Goal: Task Accomplishment & Management: Use online tool/utility

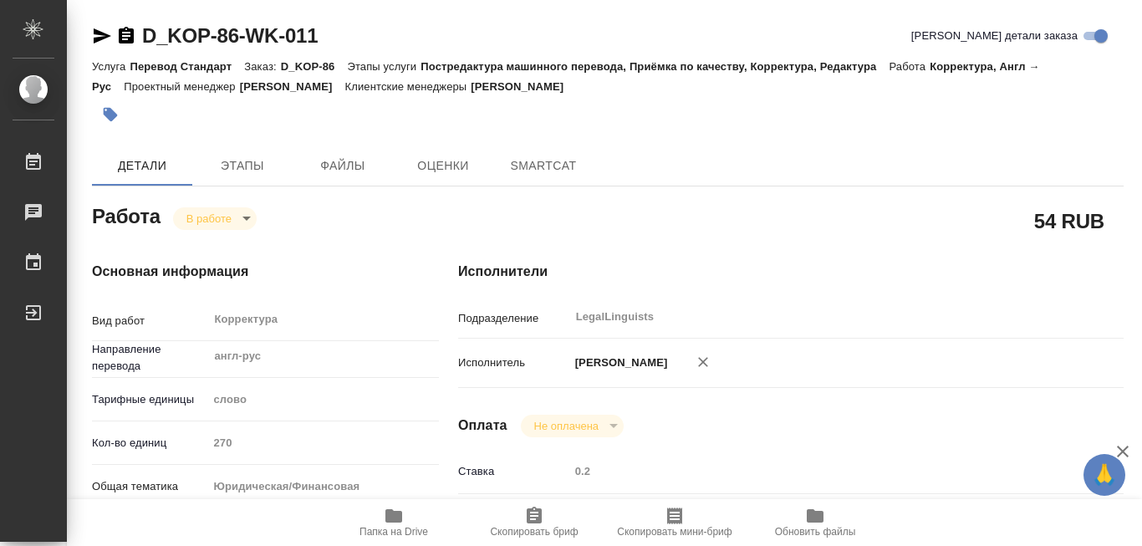
type textarea "x"
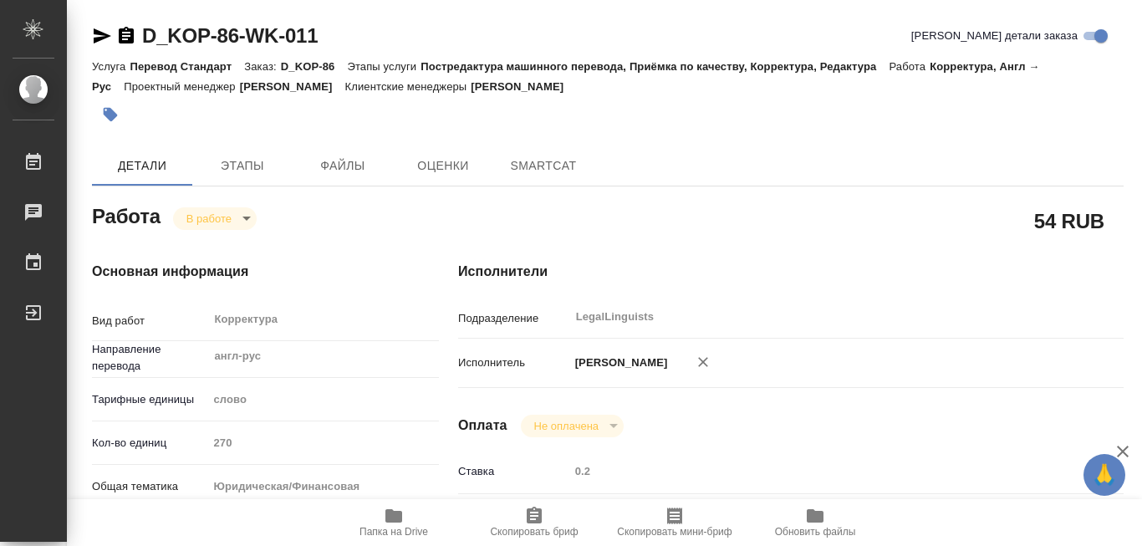
type textarea "x"
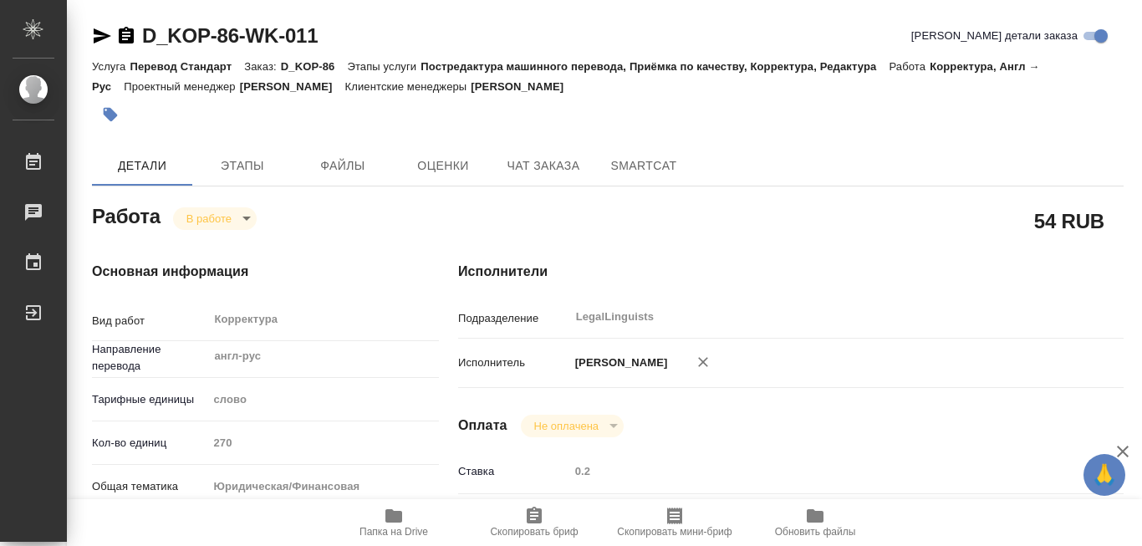
type textarea "x"
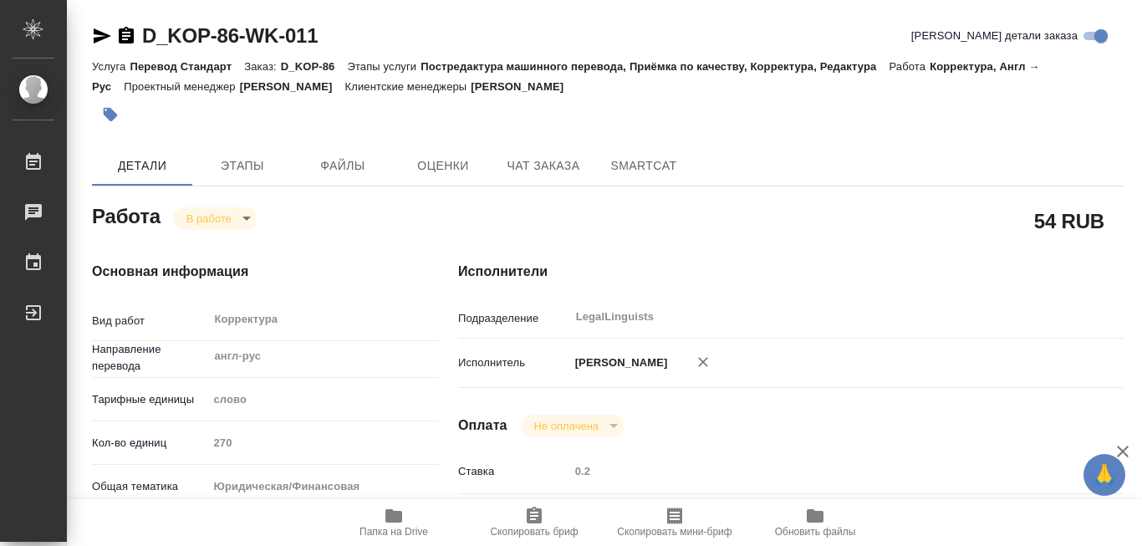
click at [395, 517] on icon "button" at bounding box center [393, 515] width 17 height 13
type textarea "x"
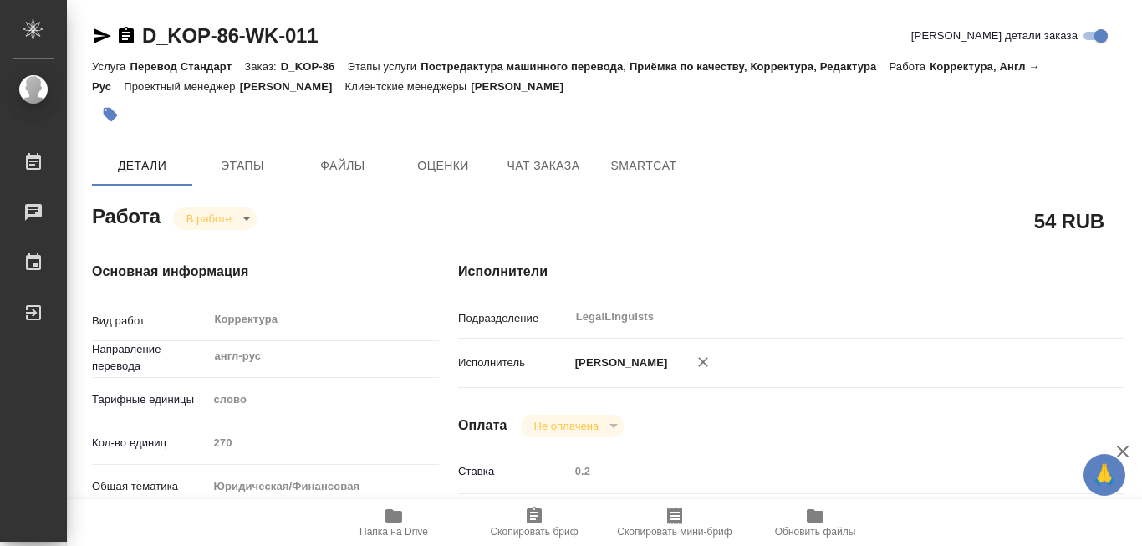
type textarea "x"
click at [395, 517] on icon "button" at bounding box center [393, 515] width 17 height 13
